Goal: Check status: Check status

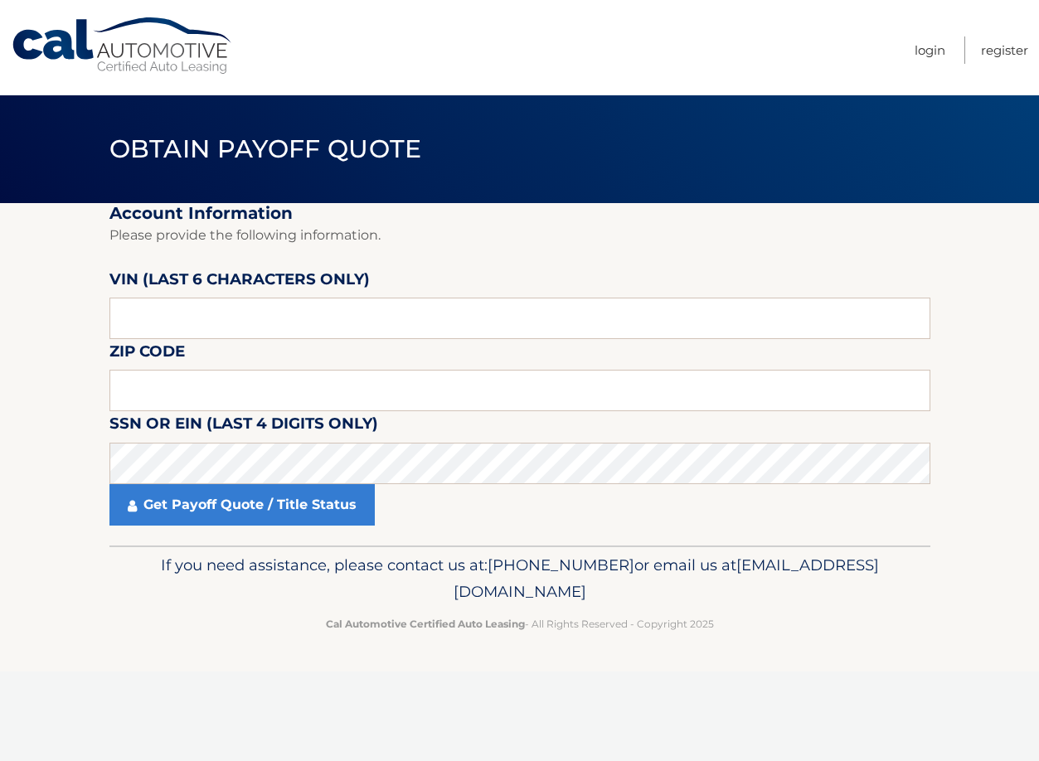
click at [435, 294] on fieldset "Account Information Please provide the following information. VIN (last 6 chara…" at bounding box center [519, 374] width 821 height 343
click at [268, 322] on input "text" at bounding box center [519, 318] width 821 height 41
click at [403, 287] on fieldset "Account Information Please provide the following information. VIN (last 6 chara…" at bounding box center [519, 374] width 821 height 343
click at [330, 313] on input "text" at bounding box center [519, 318] width 821 height 41
click at [392, 363] on fieldset "Account Information Please provide the following information. VIN (last 6 chara…" at bounding box center [519, 374] width 821 height 343
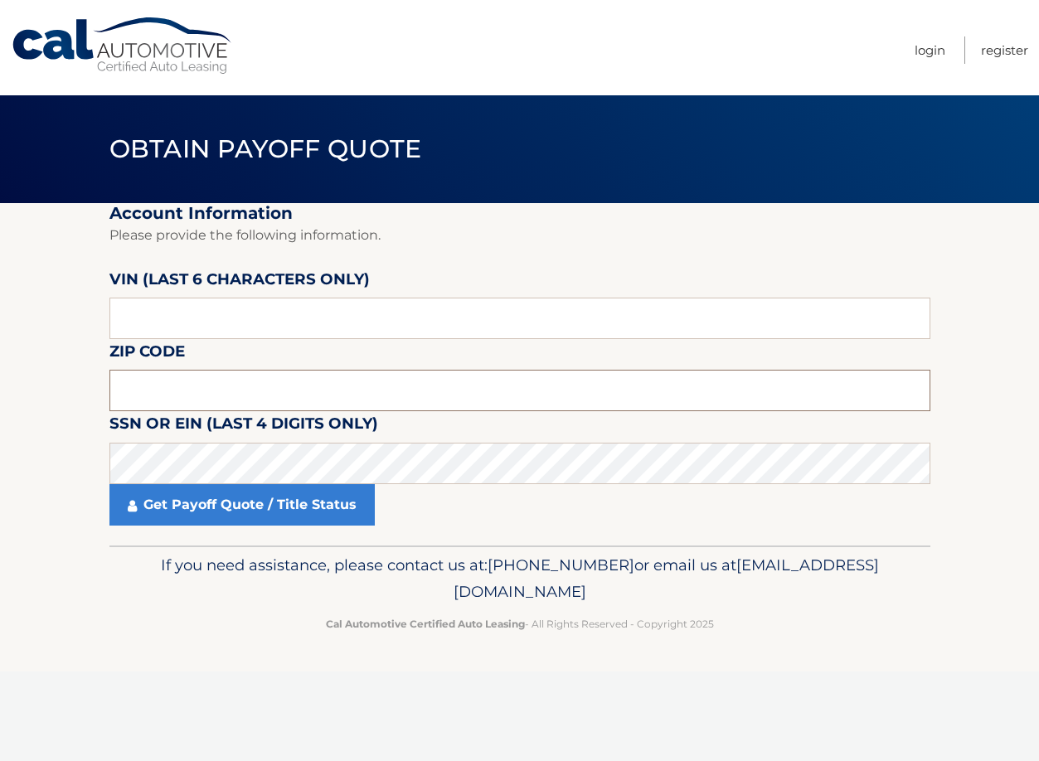
click at [382, 387] on input "text" at bounding box center [519, 390] width 821 height 41
click at [194, 387] on input "text" at bounding box center [519, 390] width 821 height 41
type input "08902"
click at [202, 334] on input "text" at bounding box center [519, 318] width 821 height 41
click at [631, 291] on fieldset "Account Information Please provide the following information. [PERSON_NAME] (la…" at bounding box center [519, 374] width 821 height 343
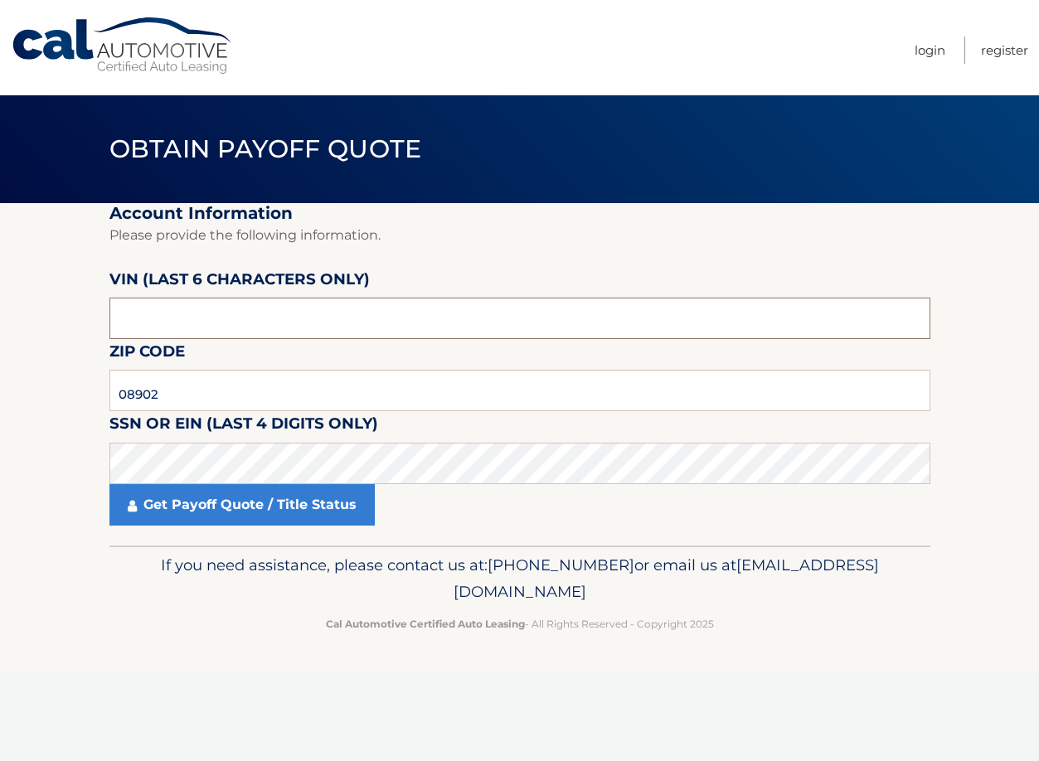
click at [409, 318] on input "text" at bounding box center [519, 318] width 821 height 41
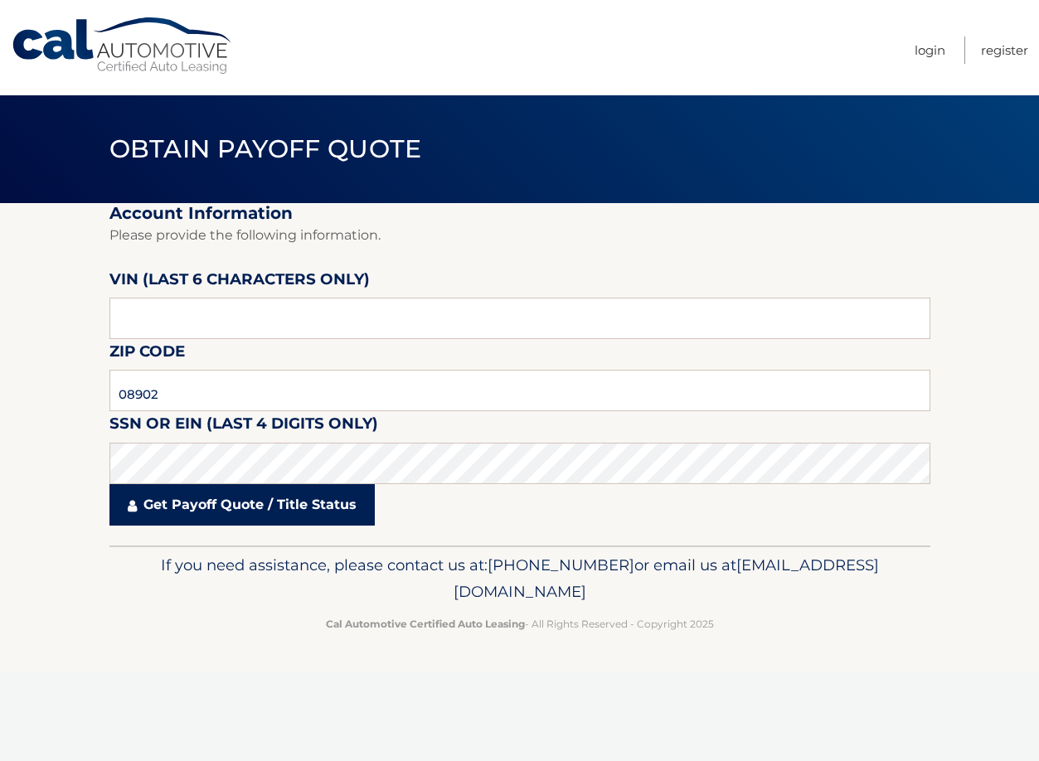
click at [270, 515] on link "Get Payoff Quote / Title Status" at bounding box center [241, 504] width 265 height 41
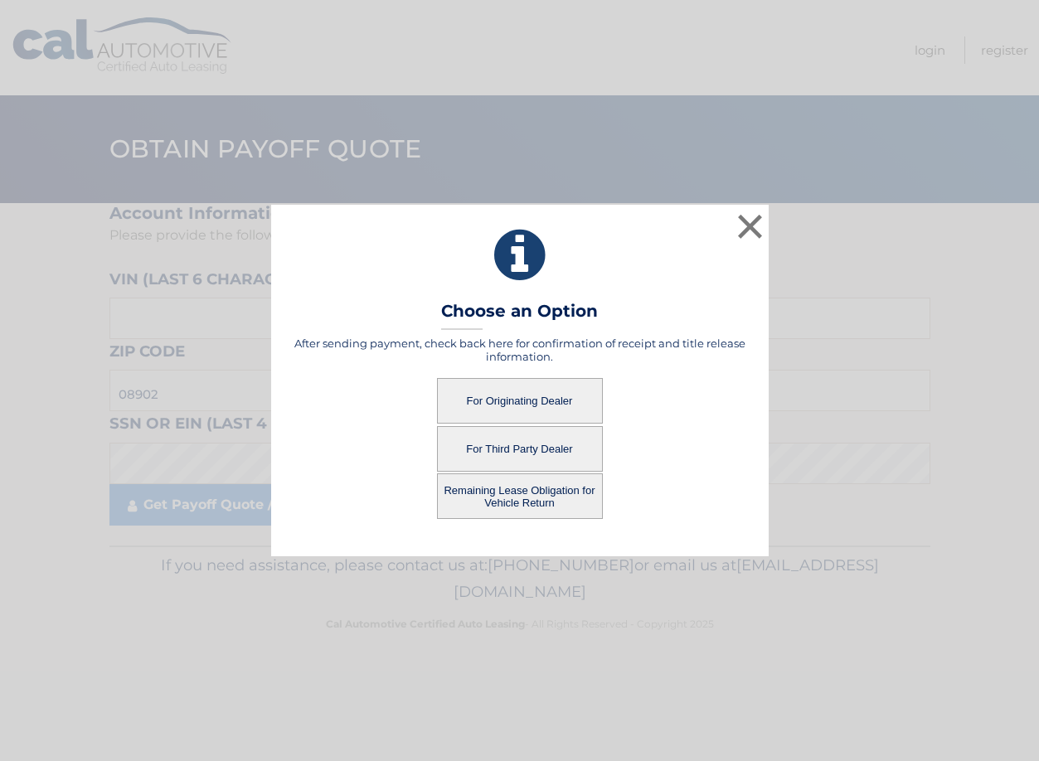
click at [482, 400] on button "For Originating Dealer" at bounding box center [520, 401] width 166 height 46
click at [521, 397] on button "For Originating Dealer" at bounding box center [520, 401] width 166 height 46
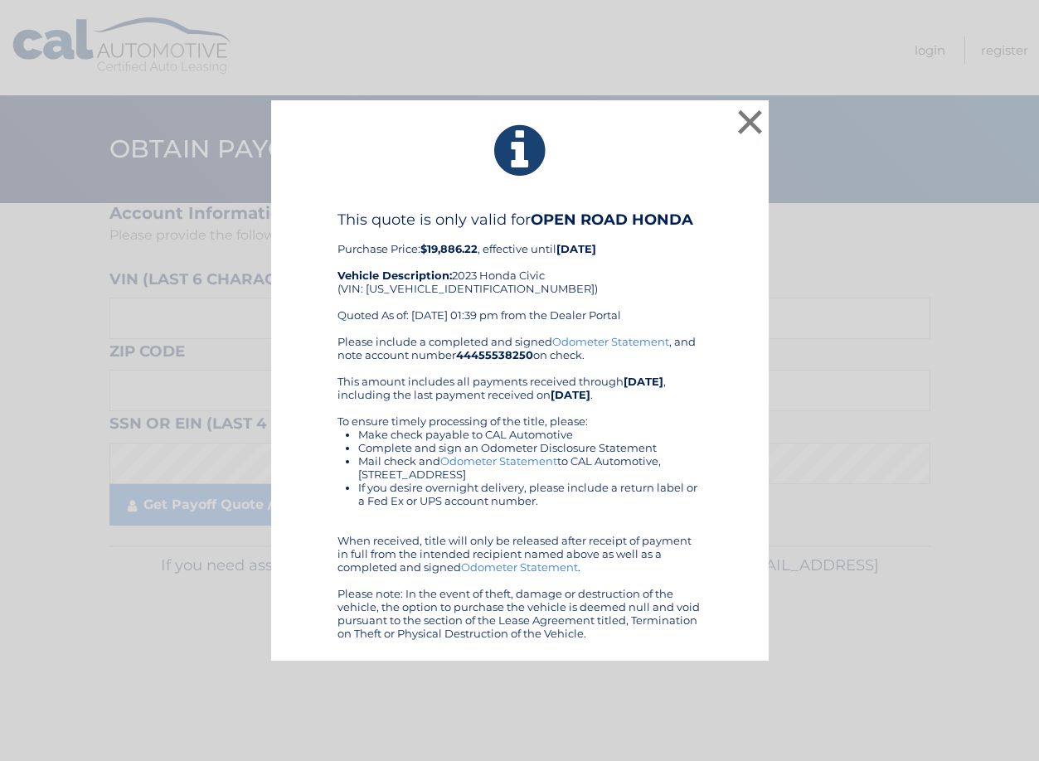
click at [595, 343] on link "Odometer Statement" at bounding box center [610, 341] width 117 height 13
click at [748, 134] on button "×" at bounding box center [750, 121] width 33 height 33
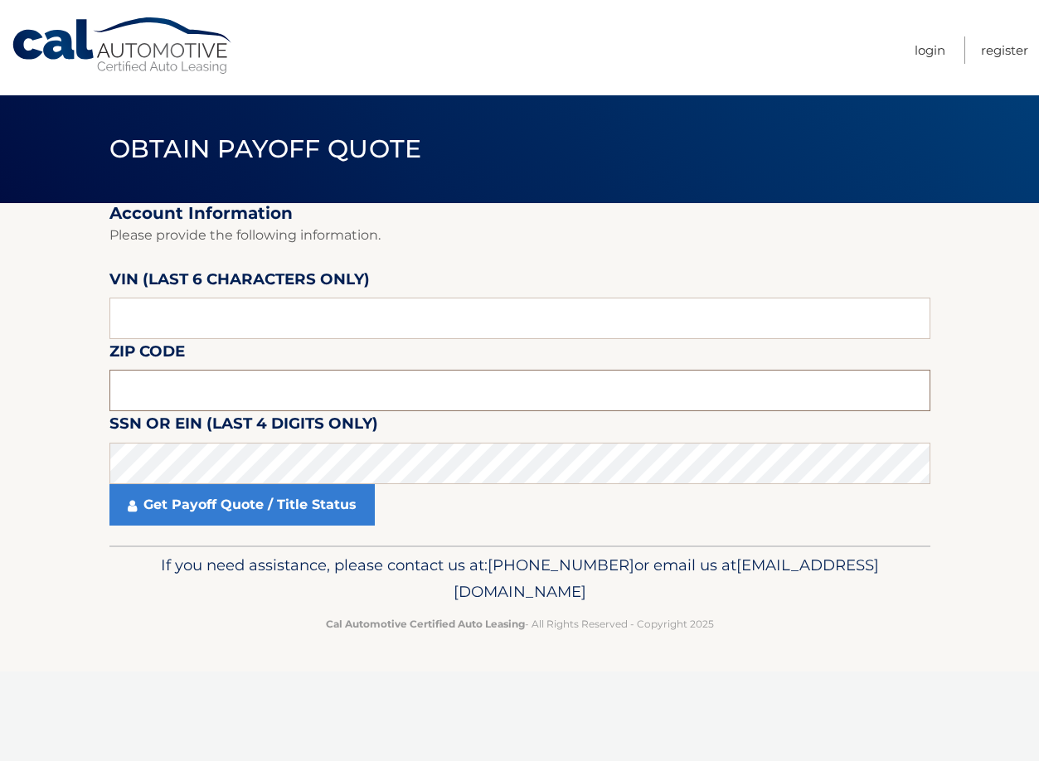
click at [202, 397] on input "text" at bounding box center [519, 390] width 821 height 41
type input "08902"
drag, startPoint x: 510, startPoint y: 424, endPoint x: 463, endPoint y: 434, distance: 48.3
click at [510, 424] on fieldset "Account Information Please provide the following information. [PERSON_NAME] (la…" at bounding box center [519, 374] width 821 height 343
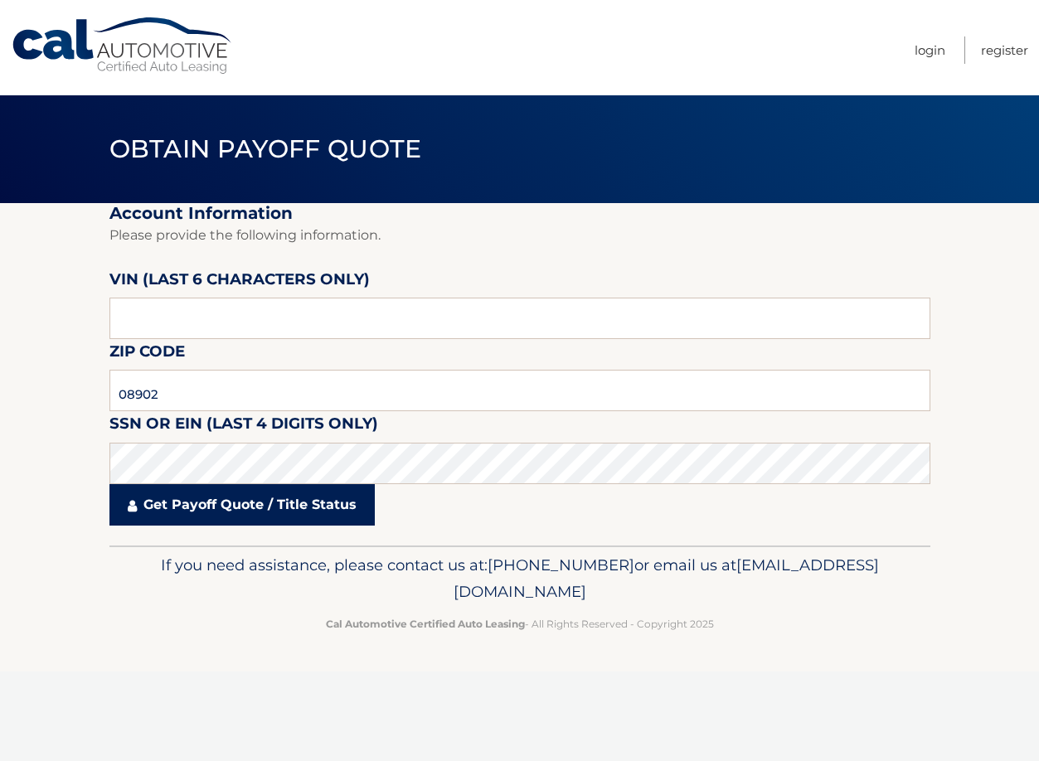
click at [302, 490] on link "Get Payoff Quote / Title Status" at bounding box center [241, 504] width 265 height 41
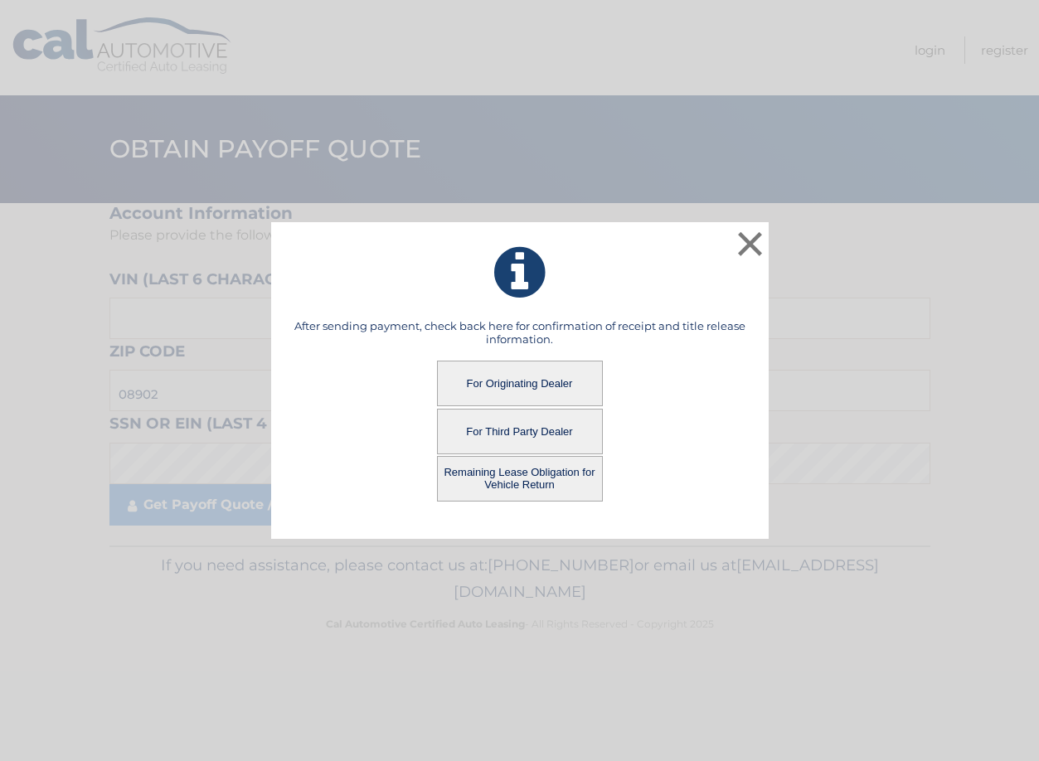
click at [533, 477] on button "Remaining Lease Obligation for Vehicle Return" at bounding box center [520, 479] width 166 height 46
click at [564, 490] on button "Remaining Lease Obligation for Vehicle Return" at bounding box center [520, 479] width 166 height 46
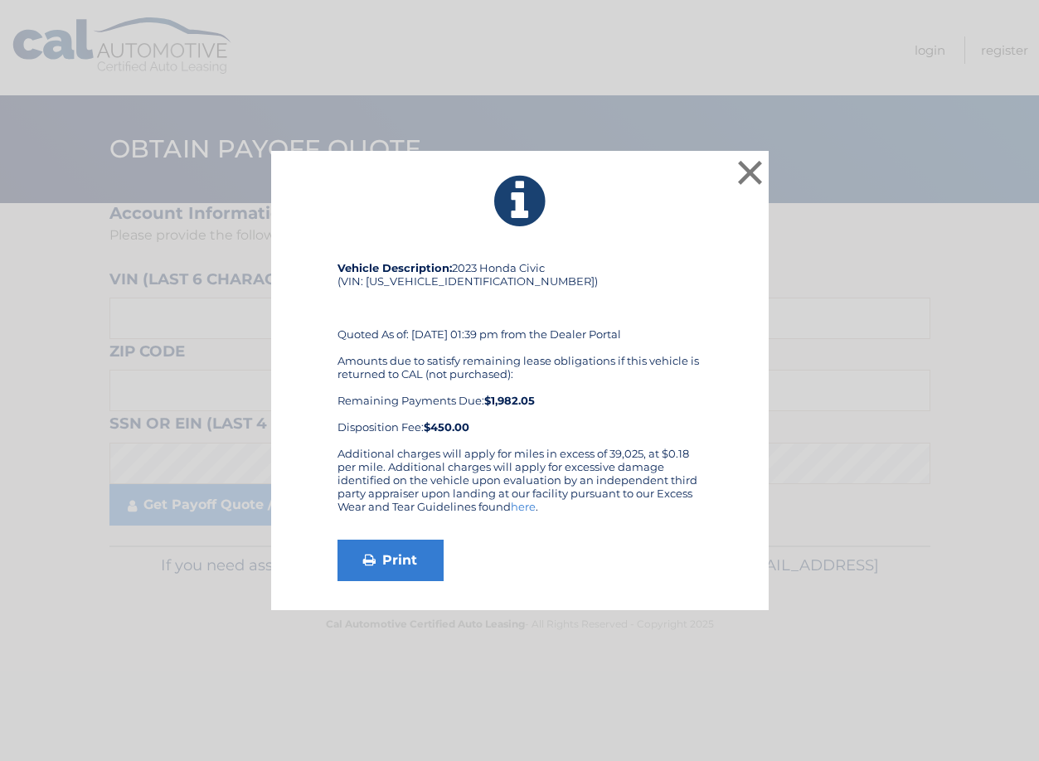
click at [766, 128] on div "× Vehicle Description: 2023 Honda Civic (VIN: [US_VEHICLE_IDENTIFICATION_NUMBER…" at bounding box center [519, 380] width 1039 height 761
